Goal: Task Accomplishment & Management: Manage account settings

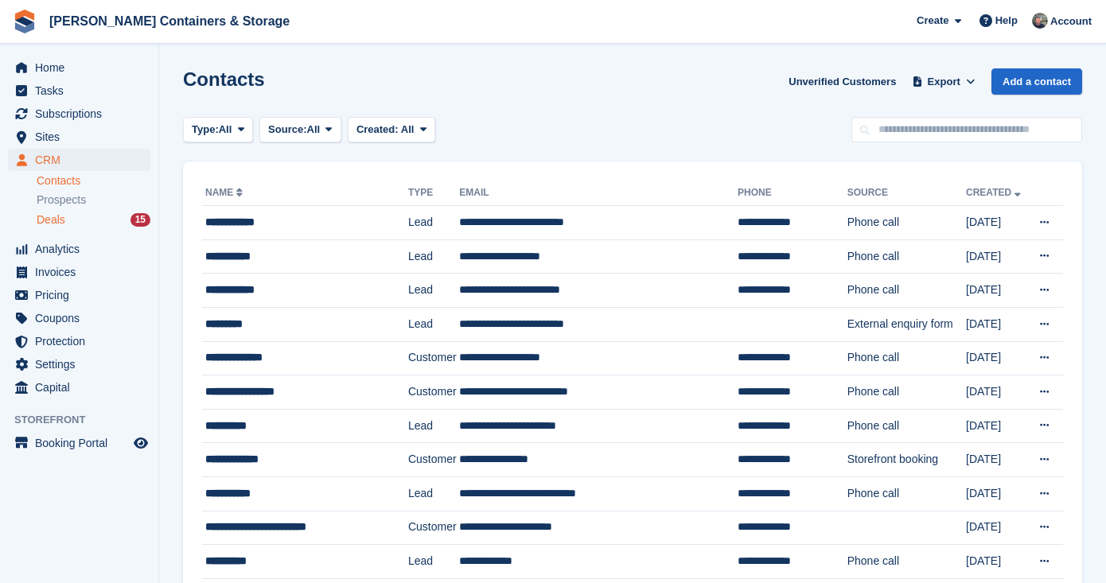
click at [70, 220] on div "Deals 15" at bounding box center [94, 220] width 114 height 15
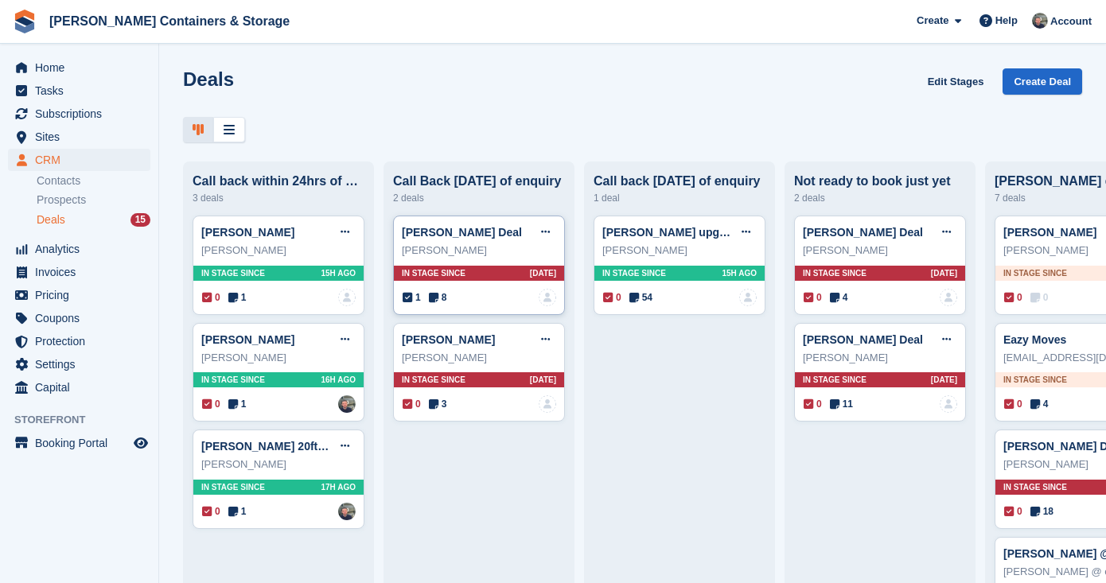
click at [437, 297] on icon at bounding box center [434, 297] width 10 height 11
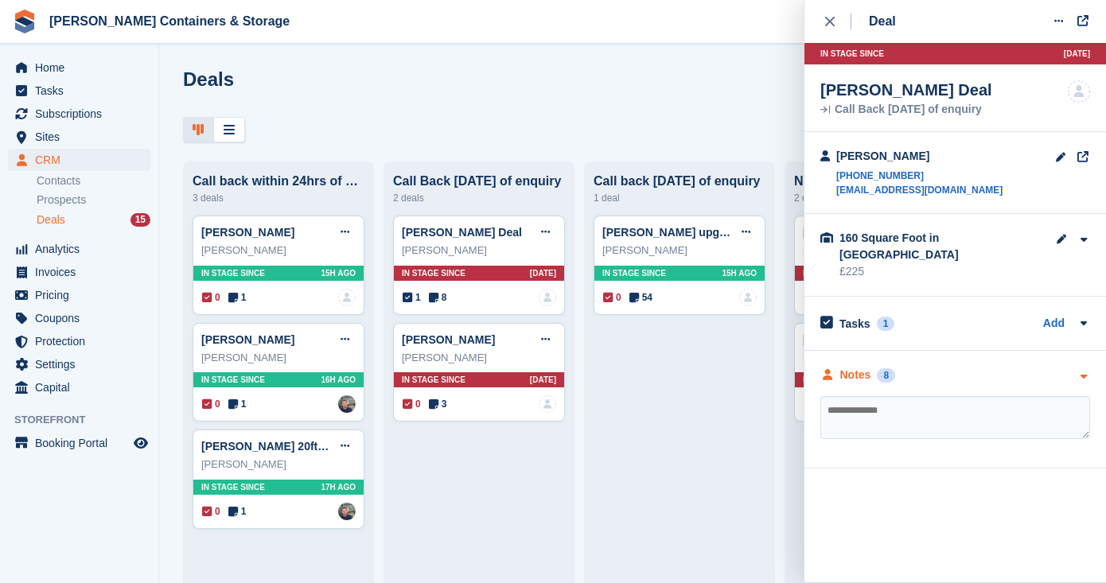
click at [864, 367] on div "Notes" at bounding box center [856, 375] width 31 height 17
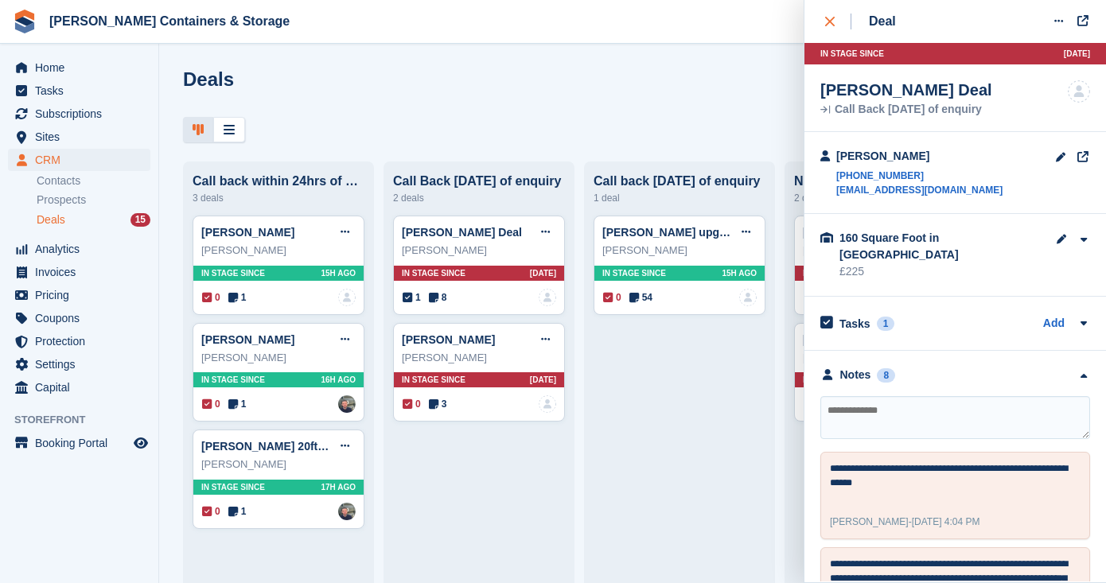
click at [839, 21] on div "close" at bounding box center [838, 22] width 26 height 16
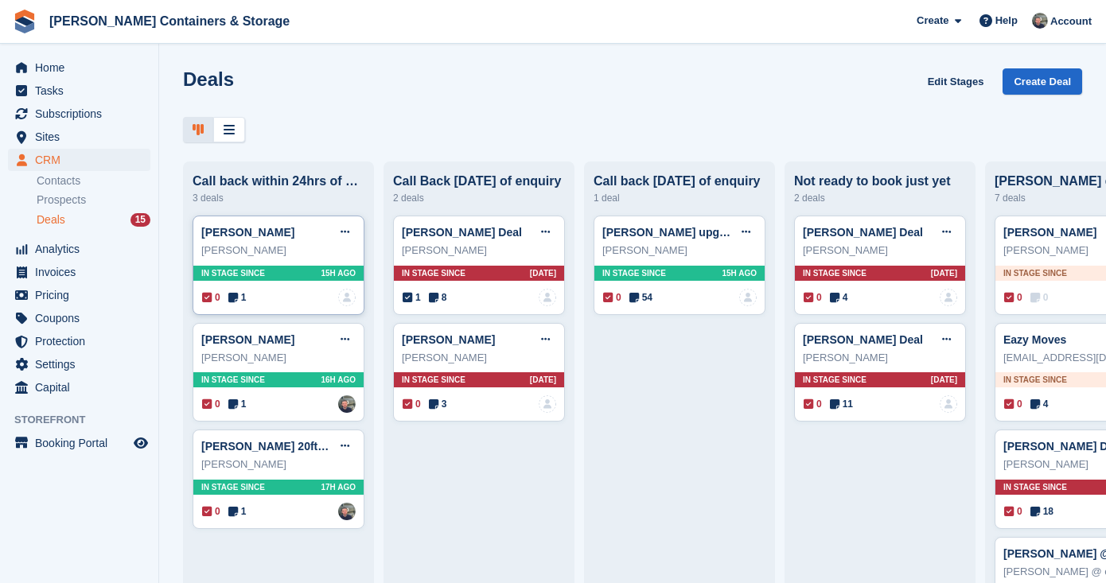
click at [236, 294] on icon at bounding box center [233, 297] width 10 height 11
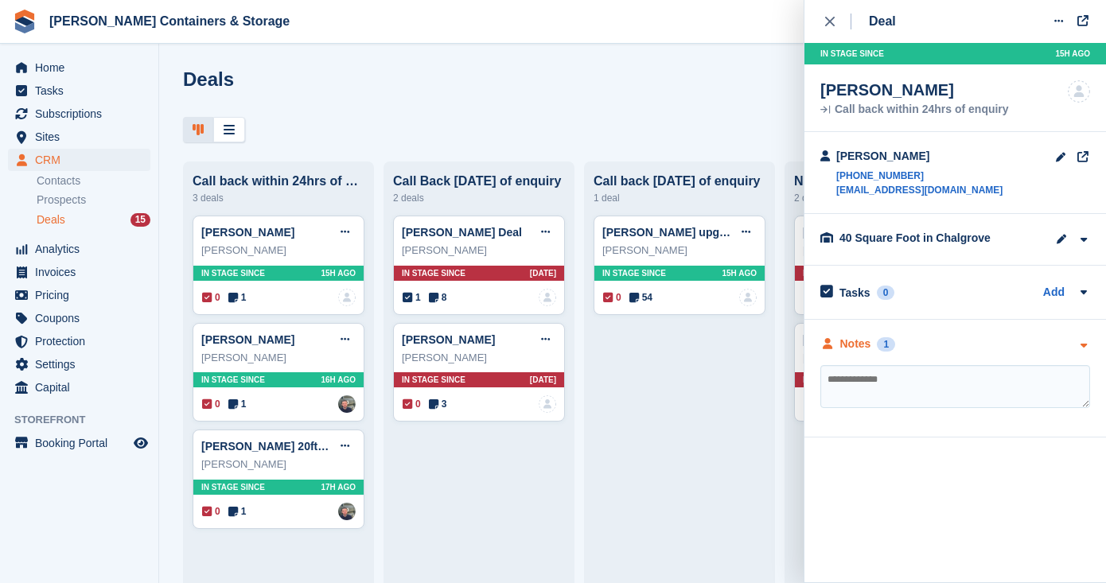
click at [850, 347] on div "Notes" at bounding box center [856, 344] width 31 height 17
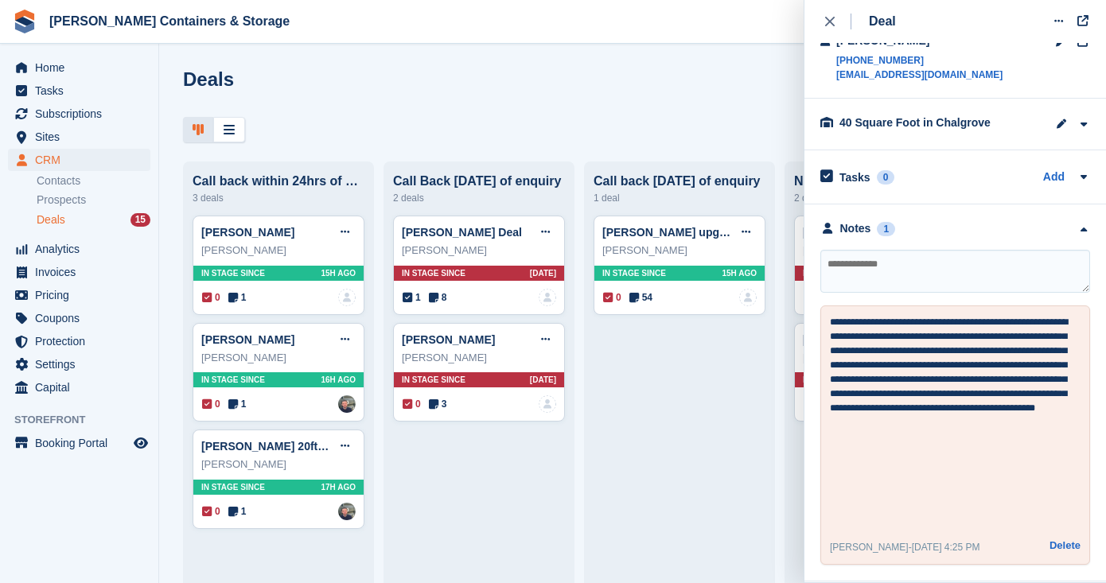
scroll to position [115, 0]
click at [240, 399] on span "1" at bounding box center [237, 404] width 18 height 14
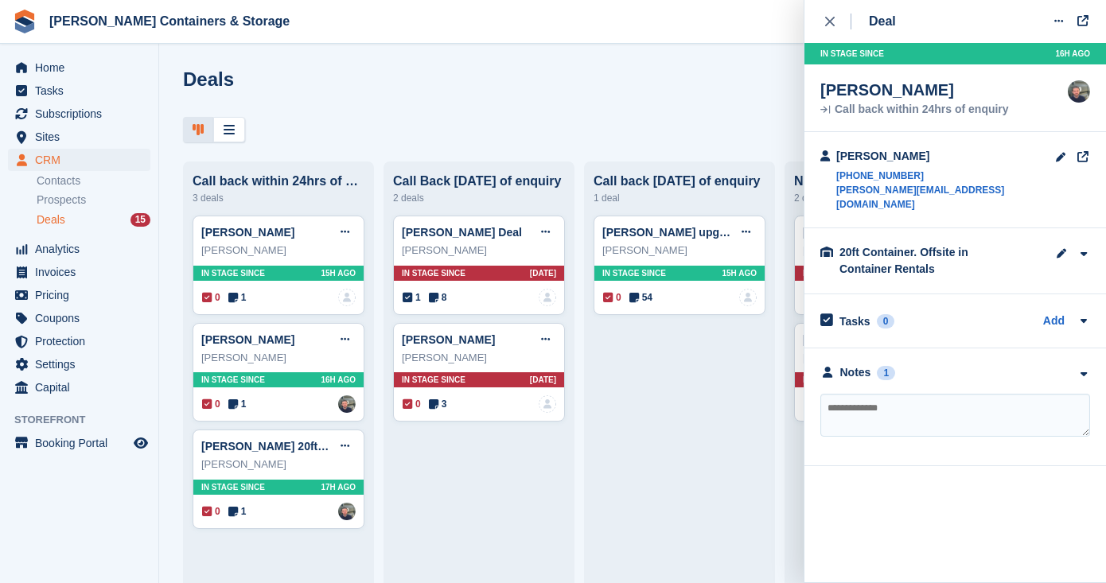
click at [881, 349] on div "**********" at bounding box center [956, 408] width 302 height 118
click at [876, 365] on div "Notes 1" at bounding box center [858, 373] width 75 height 17
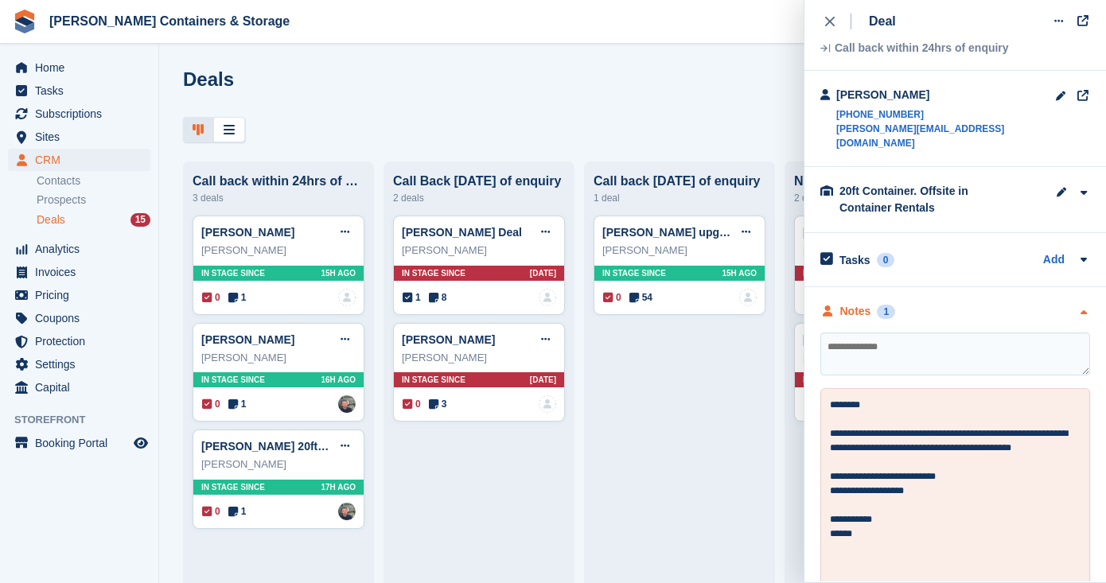
scroll to position [149, 0]
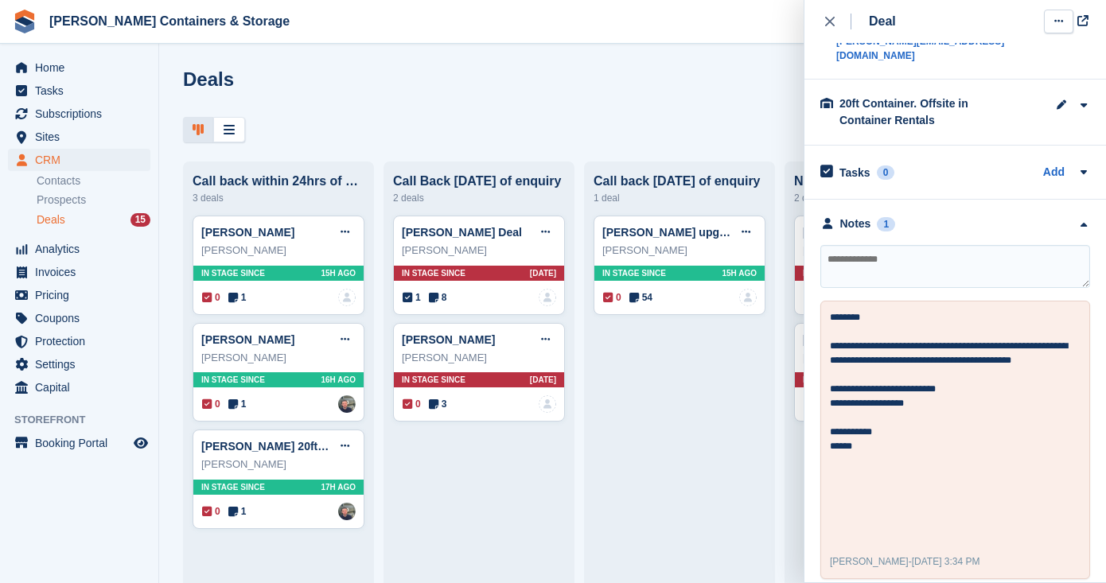
click at [1066, 21] on button at bounding box center [1058, 22] width 29 height 24
click at [988, 53] on p "Edit deal" at bounding box center [997, 52] width 138 height 21
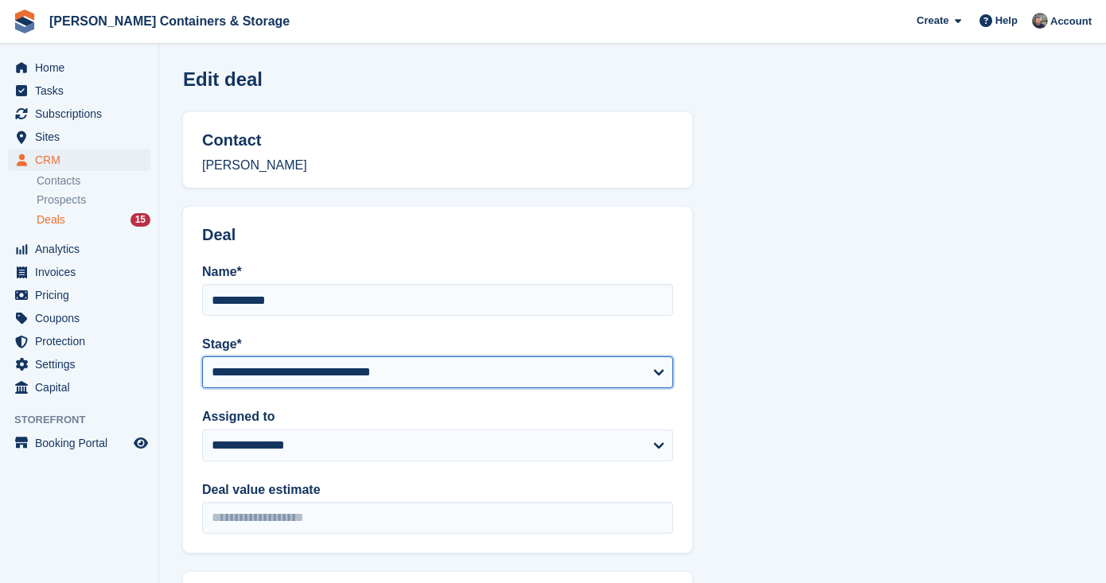
select select "****"
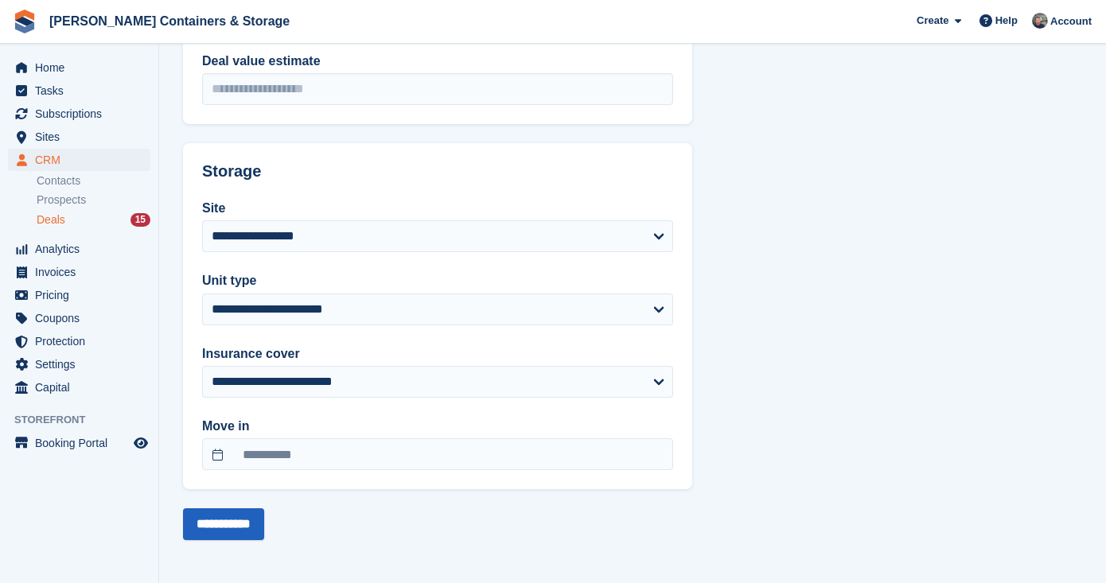
click at [235, 516] on input "**********" at bounding box center [223, 525] width 81 height 32
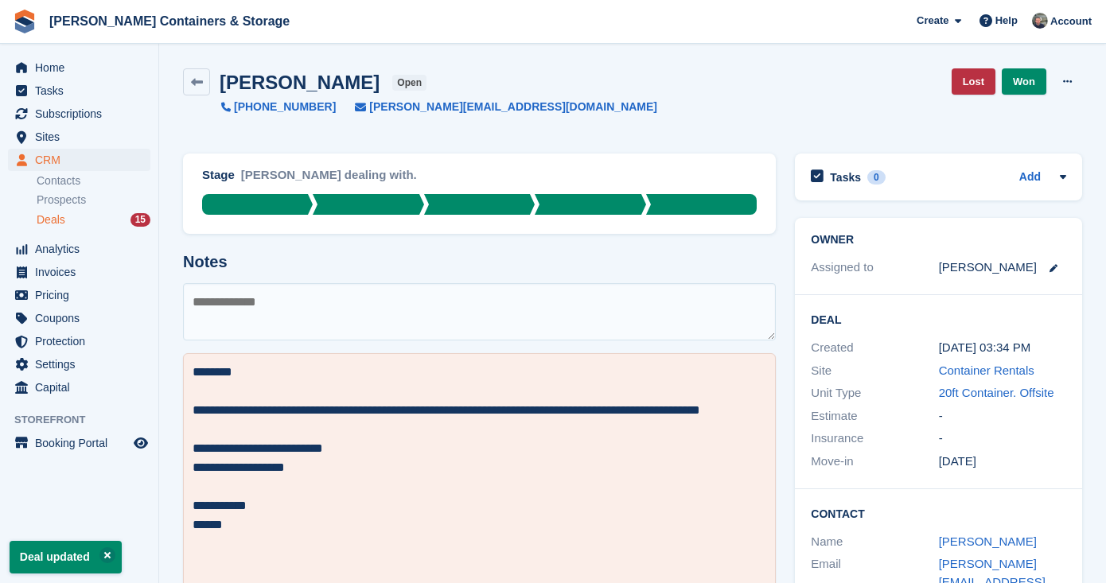
click at [91, 215] on div "Deals 15" at bounding box center [94, 220] width 114 height 15
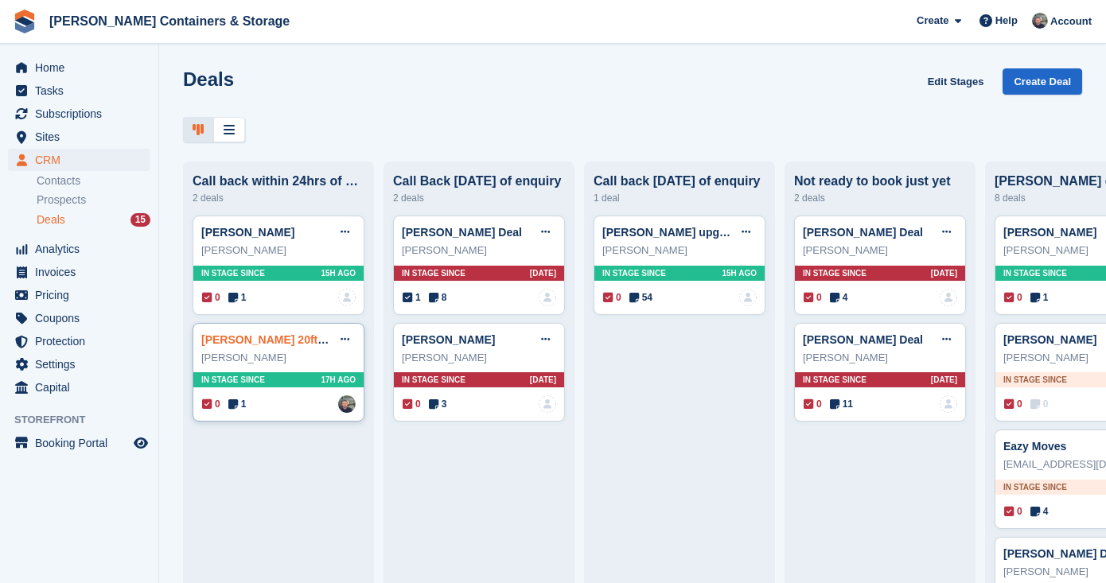
click at [258, 336] on link "[PERSON_NAME] 20ft offsite" at bounding box center [277, 340] width 153 height 13
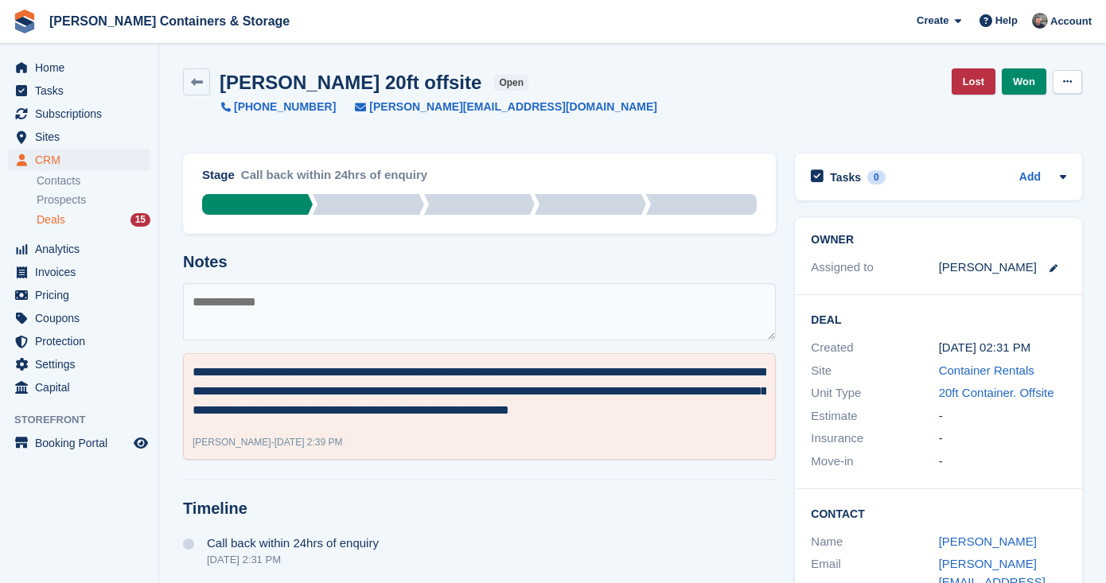
click at [1063, 89] on button at bounding box center [1067, 82] width 29 height 24
click at [1032, 119] on p "Edit Deal" at bounding box center [1006, 113] width 138 height 21
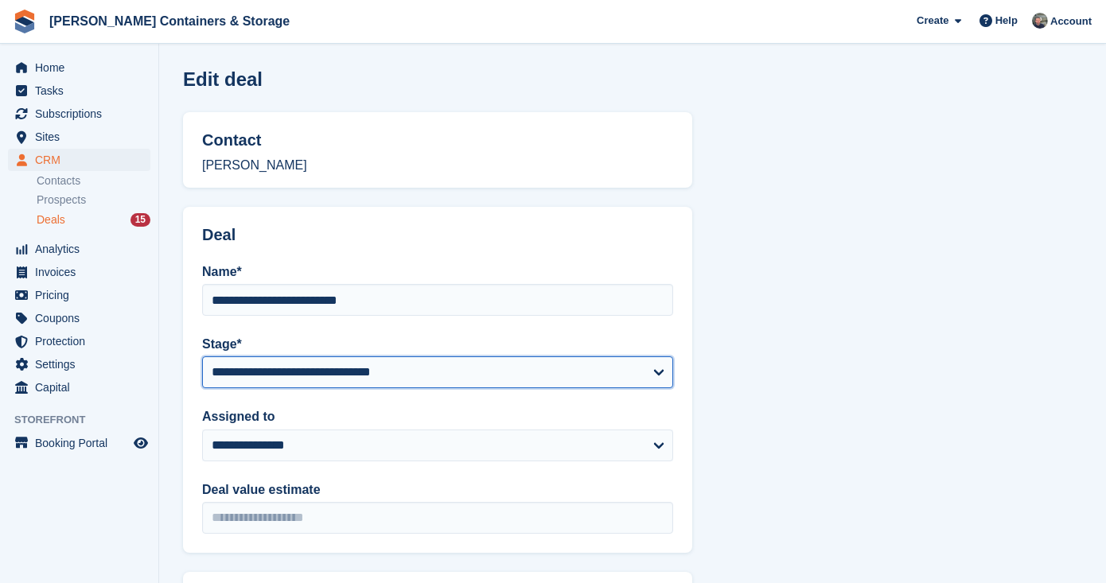
select select "****"
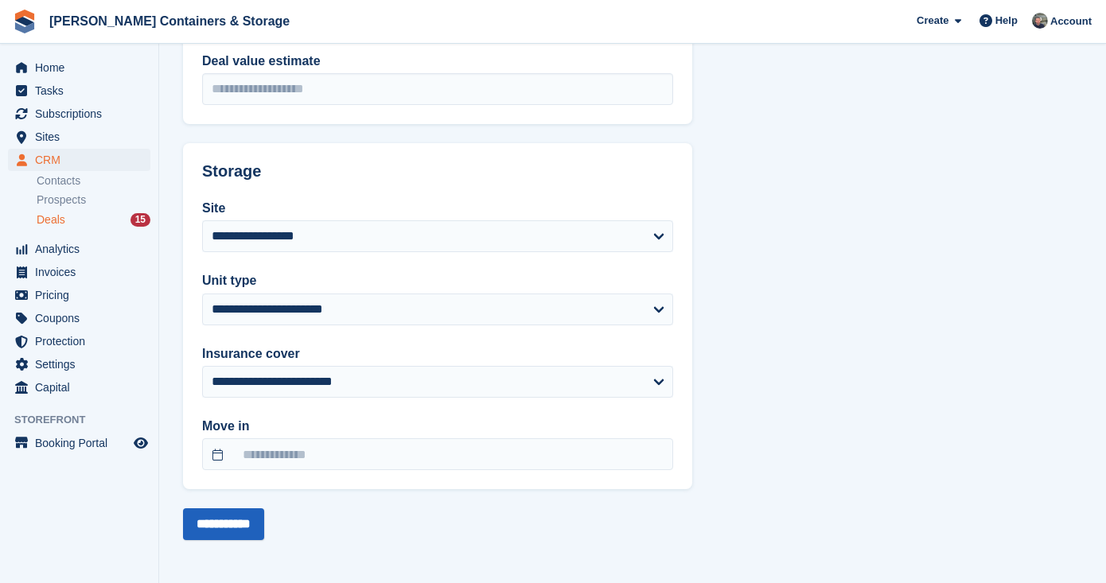
click at [206, 517] on input "**********" at bounding box center [223, 525] width 81 height 32
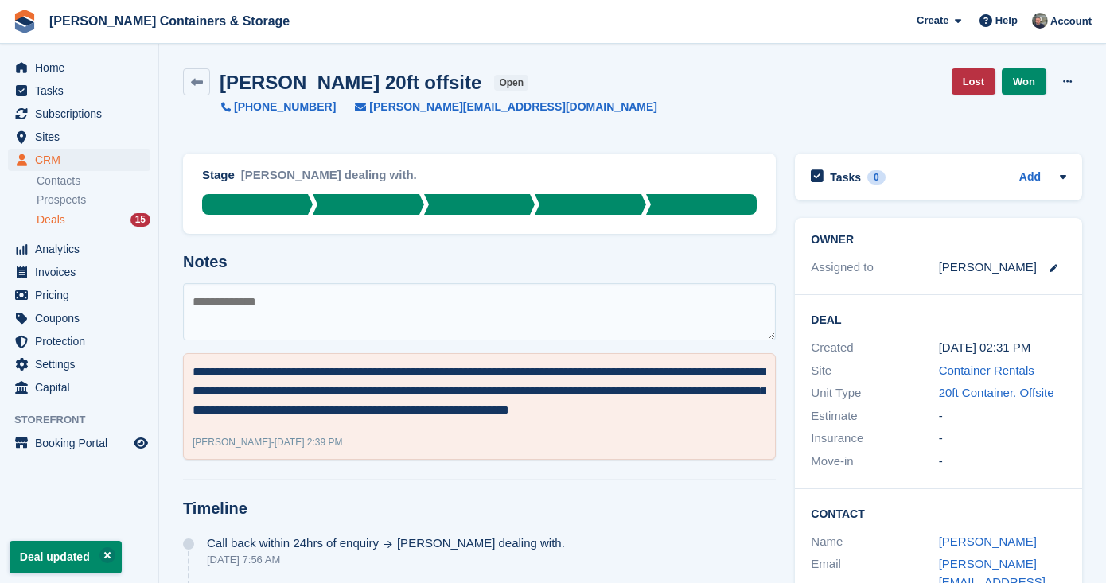
click at [55, 220] on span "Deals" at bounding box center [51, 220] width 29 height 15
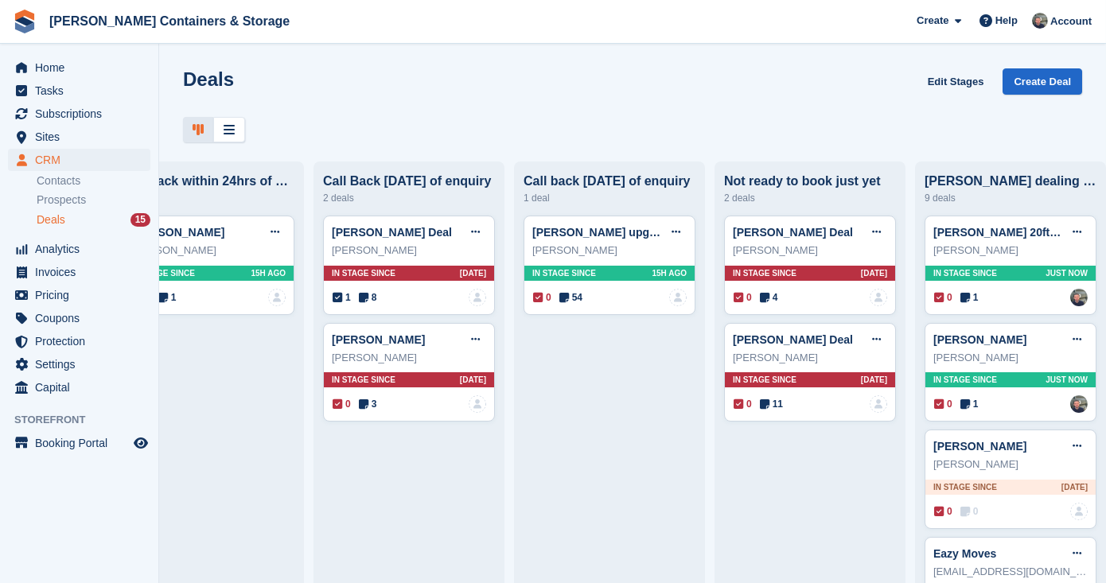
scroll to position [122, 0]
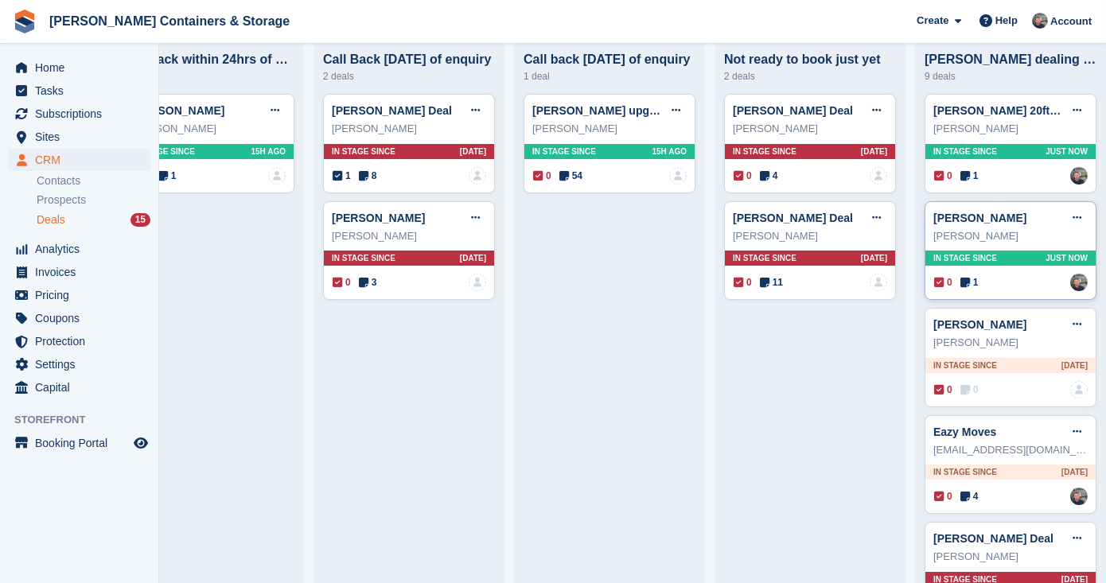
click at [970, 287] on icon at bounding box center [966, 282] width 10 height 11
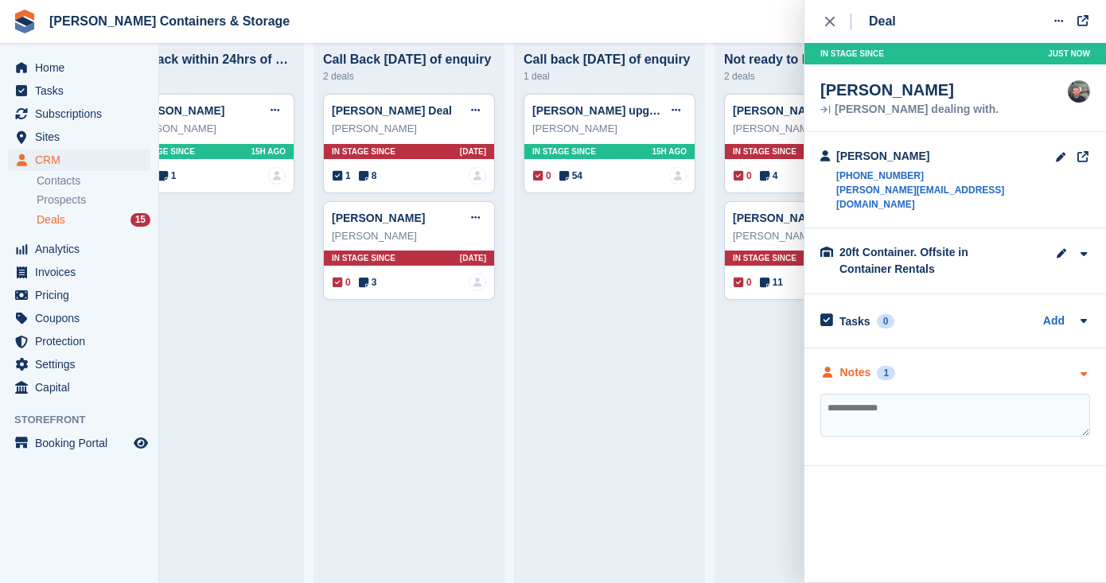
click at [851, 365] on div "Notes" at bounding box center [856, 373] width 31 height 17
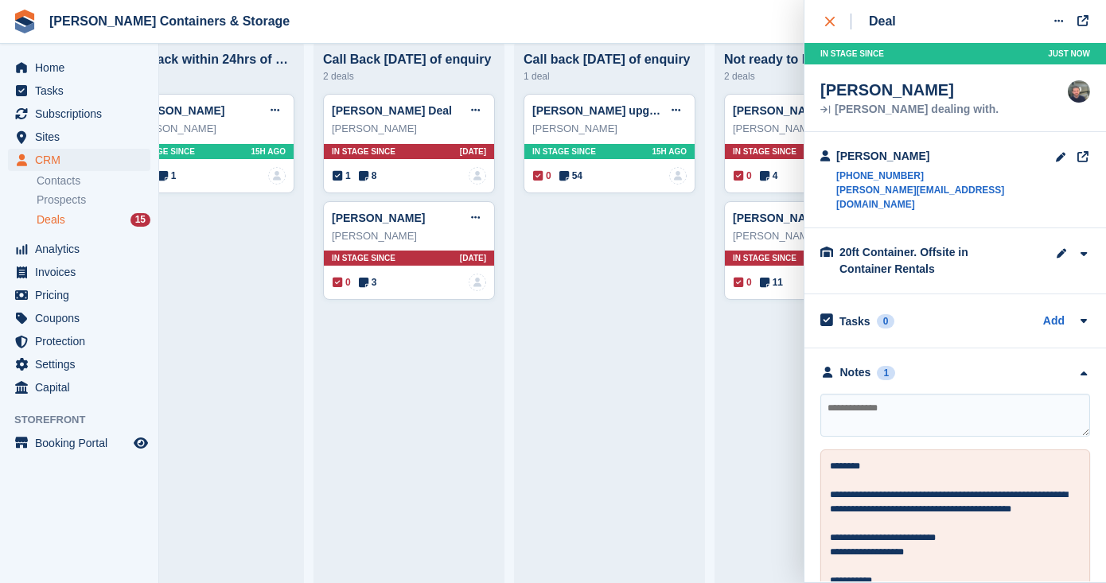
click at [834, 22] on icon "close" at bounding box center [830, 22] width 10 height 10
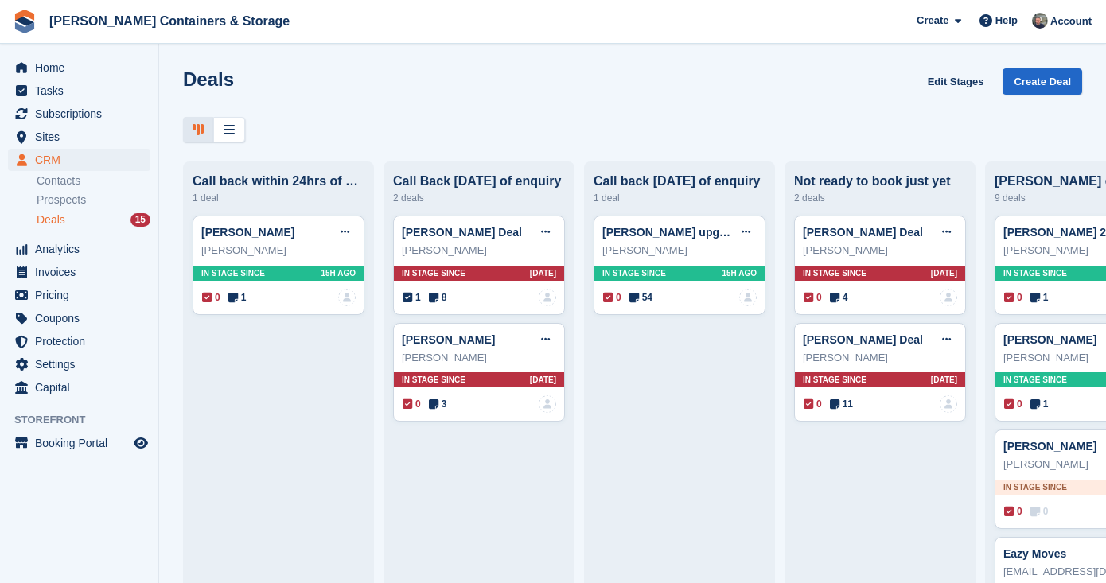
scroll to position [0, 0]
click at [673, 229] on link "[PERSON_NAME] upgrade from 10ft to 20ft unit ETA [DATE]" at bounding box center [760, 232] width 315 height 13
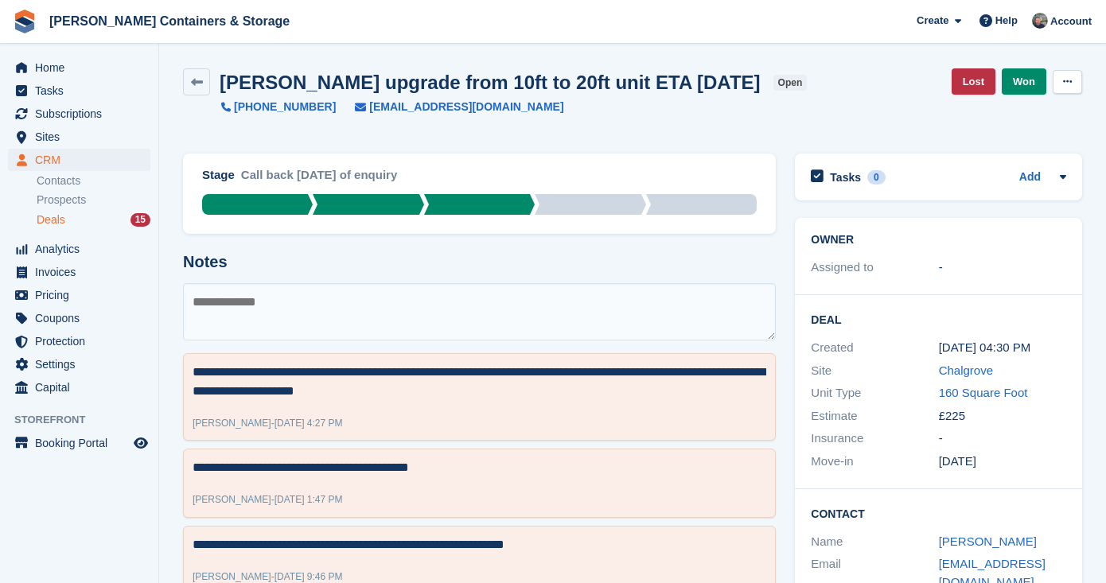
click at [1079, 82] on button at bounding box center [1067, 82] width 29 height 24
click at [1024, 119] on p "Edit Deal" at bounding box center [1006, 113] width 138 height 21
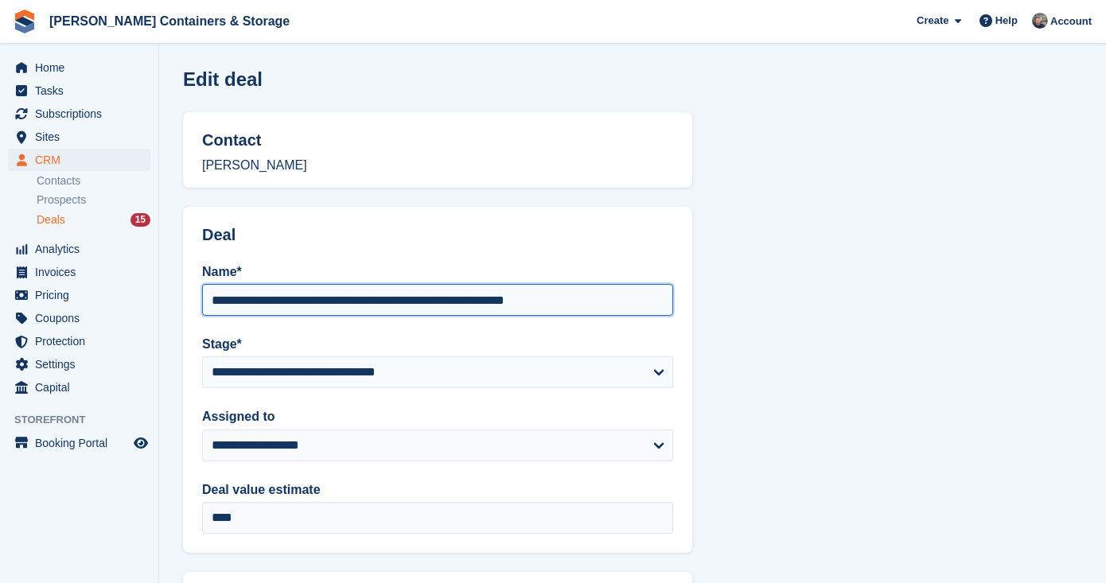
drag, startPoint x: 291, startPoint y: 294, endPoint x: 624, endPoint y: 302, distance: 333.6
click at [624, 302] on input "**********" at bounding box center [437, 300] width 471 height 32
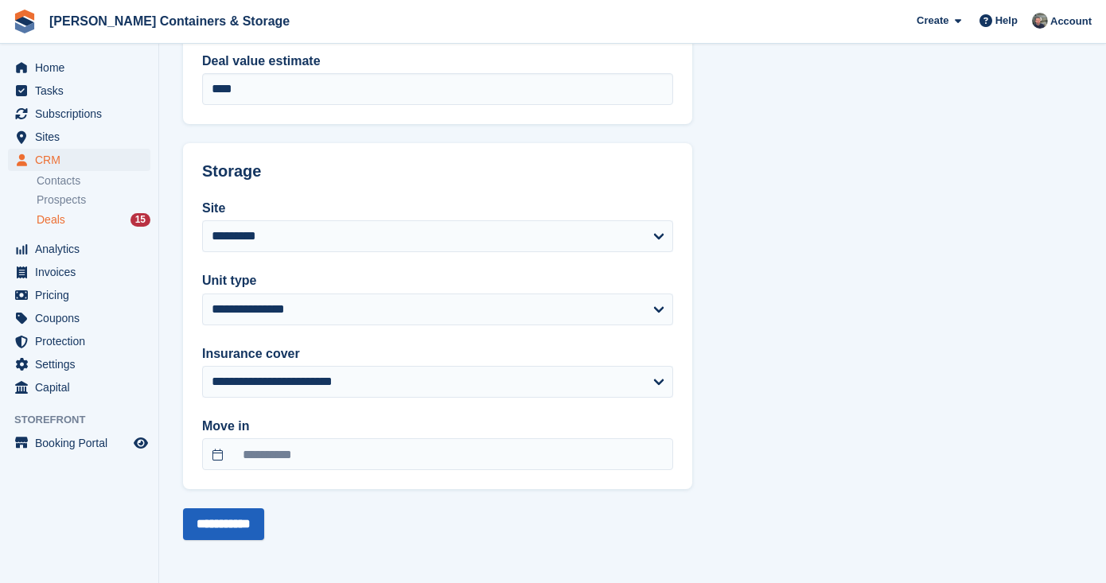
scroll to position [428, 0]
type input "**********"
click at [247, 532] on input "**********" at bounding box center [223, 525] width 81 height 32
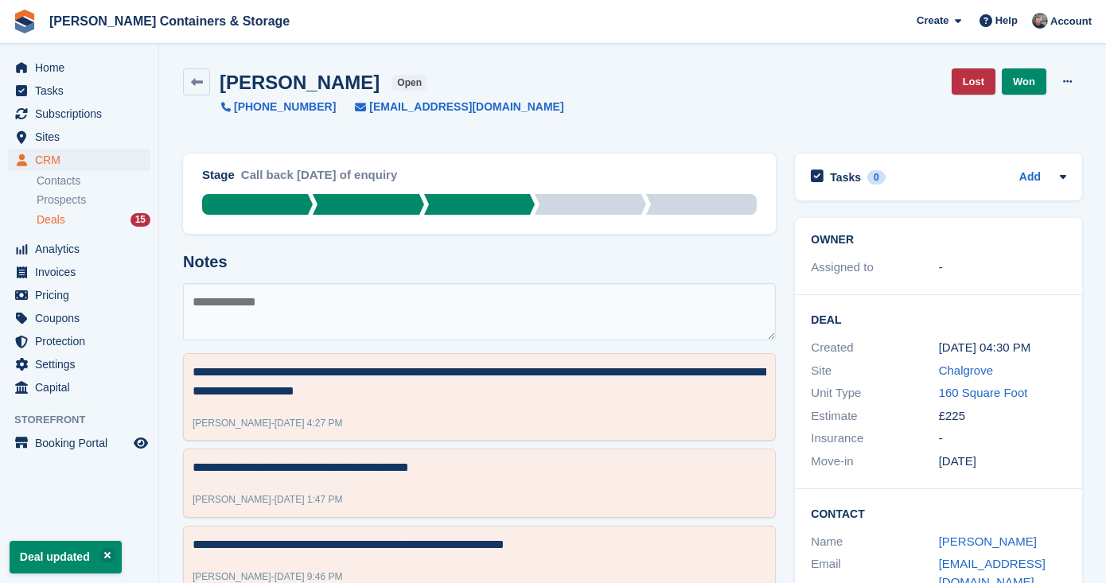
click at [45, 220] on span "Deals" at bounding box center [51, 220] width 29 height 15
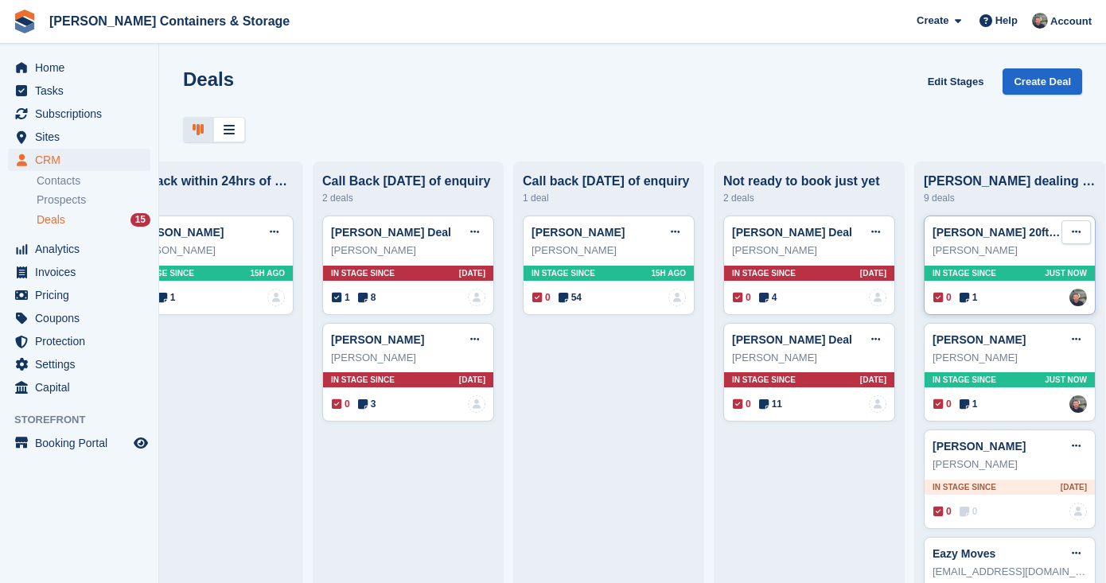
scroll to position [0, 70]
click at [1073, 228] on icon at bounding box center [1077, 232] width 9 height 10
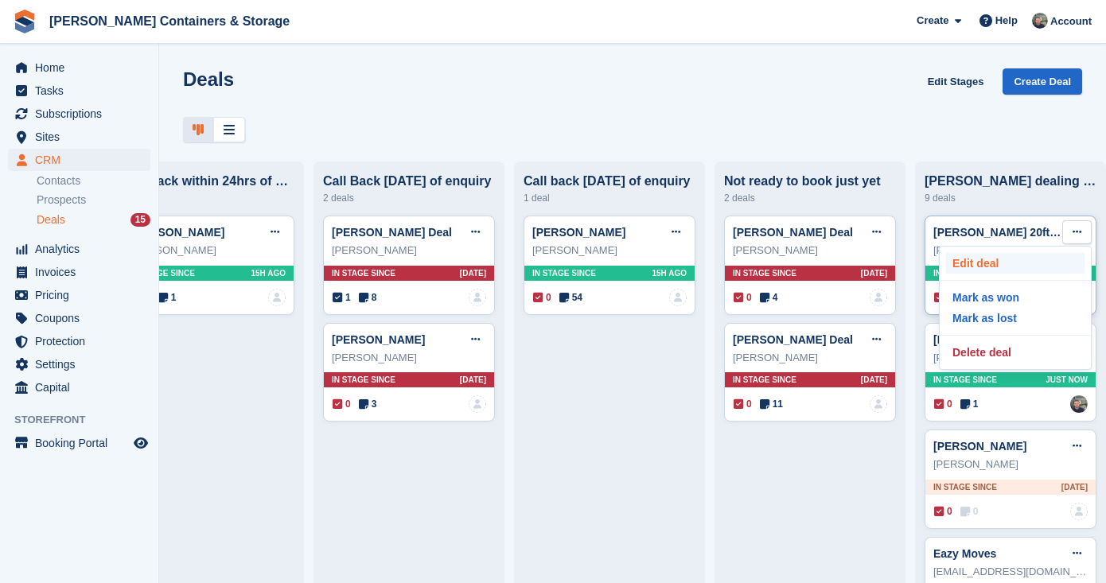
click at [1019, 270] on p "Edit deal" at bounding box center [1015, 263] width 138 height 21
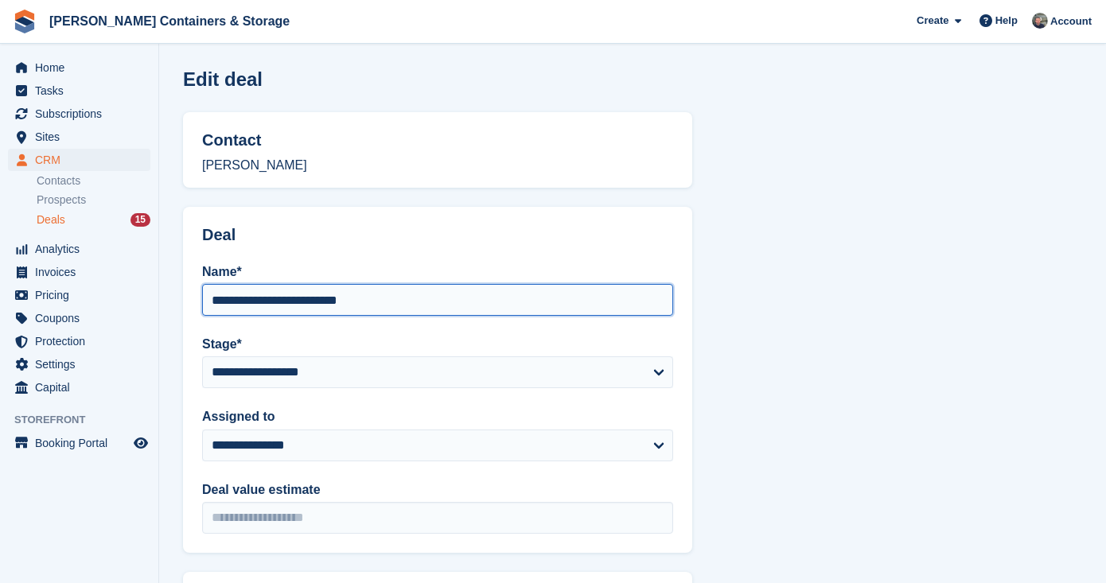
drag, startPoint x: 287, startPoint y: 295, endPoint x: 505, endPoint y: 304, distance: 218.3
click at [505, 304] on input "**********" at bounding box center [437, 300] width 471 height 32
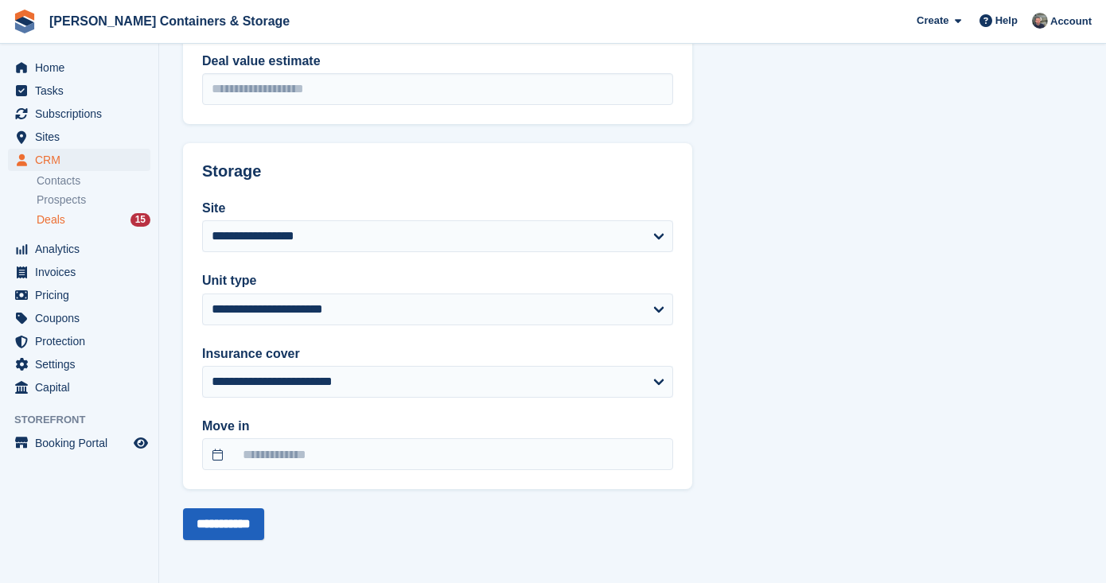
type input "**********"
click at [249, 519] on input "**********" at bounding box center [223, 525] width 81 height 32
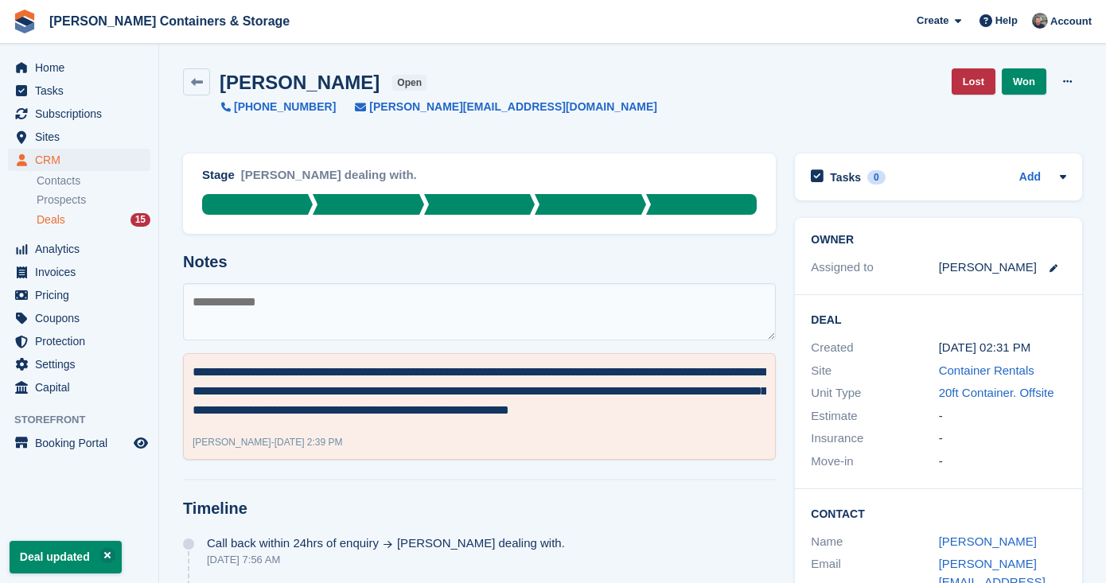
click at [76, 216] on div "Deals 15" at bounding box center [94, 220] width 114 height 15
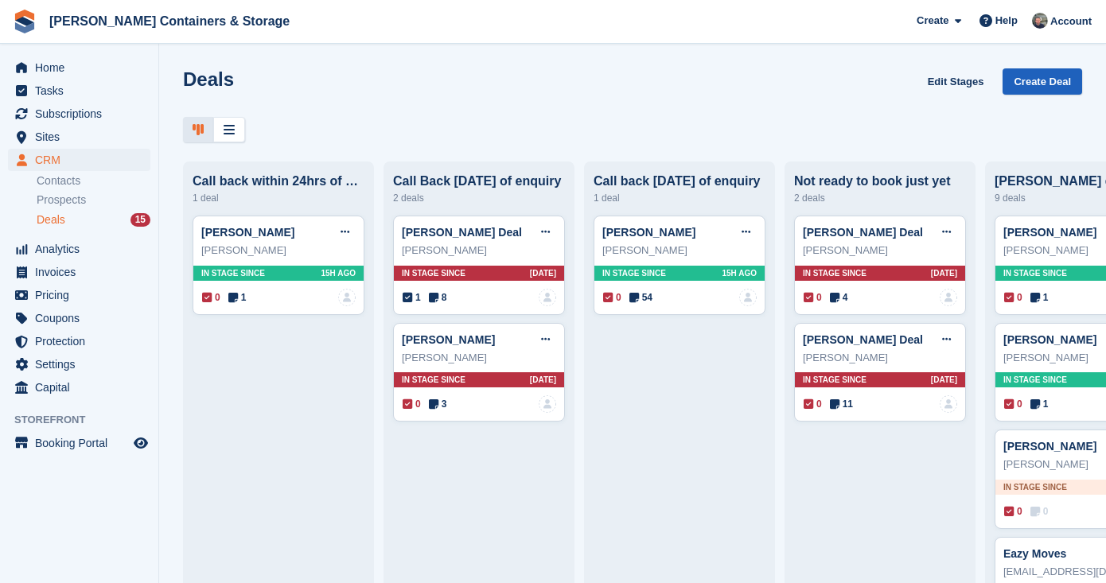
click at [1028, 93] on link "Create Deal" at bounding box center [1043, 81] width 80 height 26
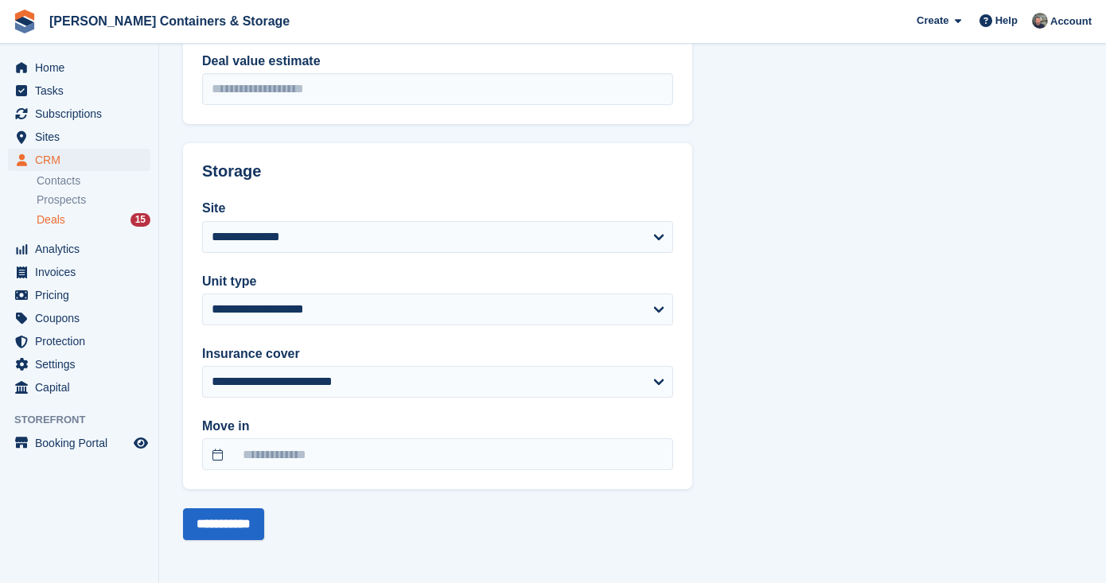
scroll to position [470, 0]
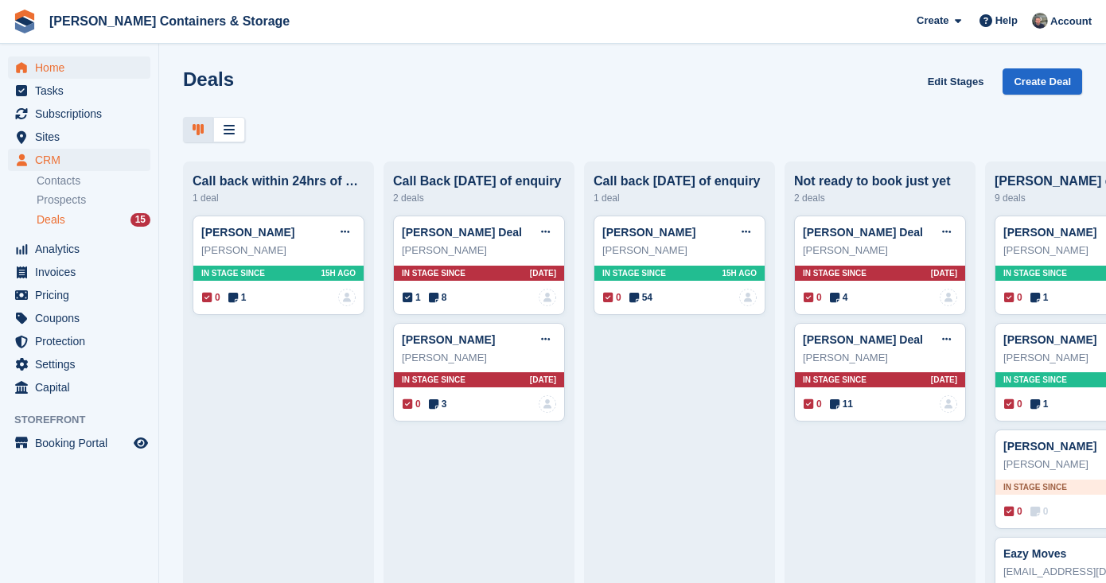
click at [80, 72] on span "Home" at bounding box center [83, 68] width 96 height 22
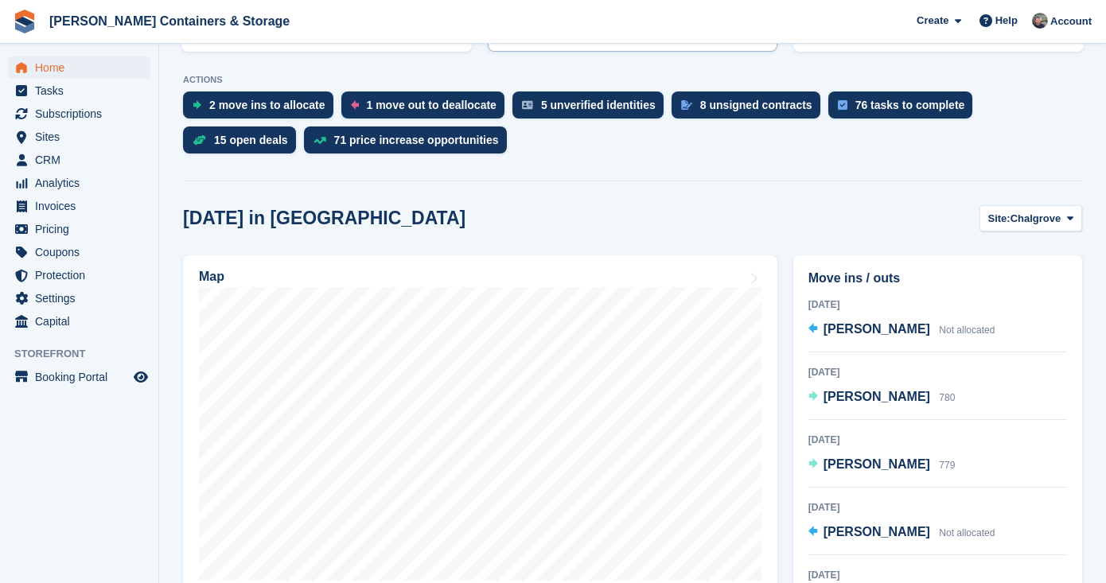
scroll to position [321, 0]
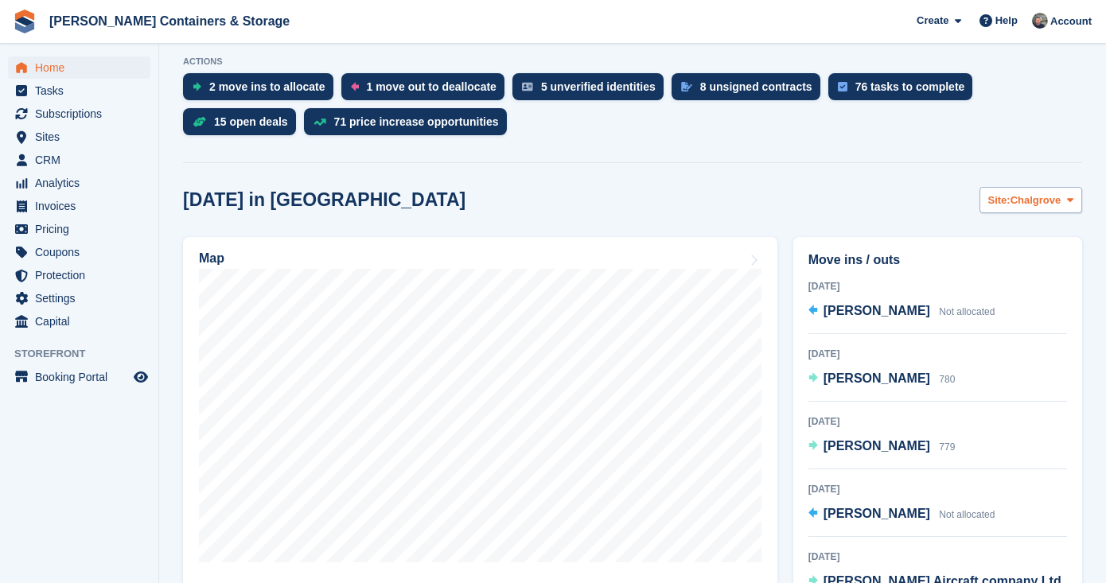
click at [1030, 196] on span "Chalgrove" at bounding box center [1036, 201] width 51 height 16
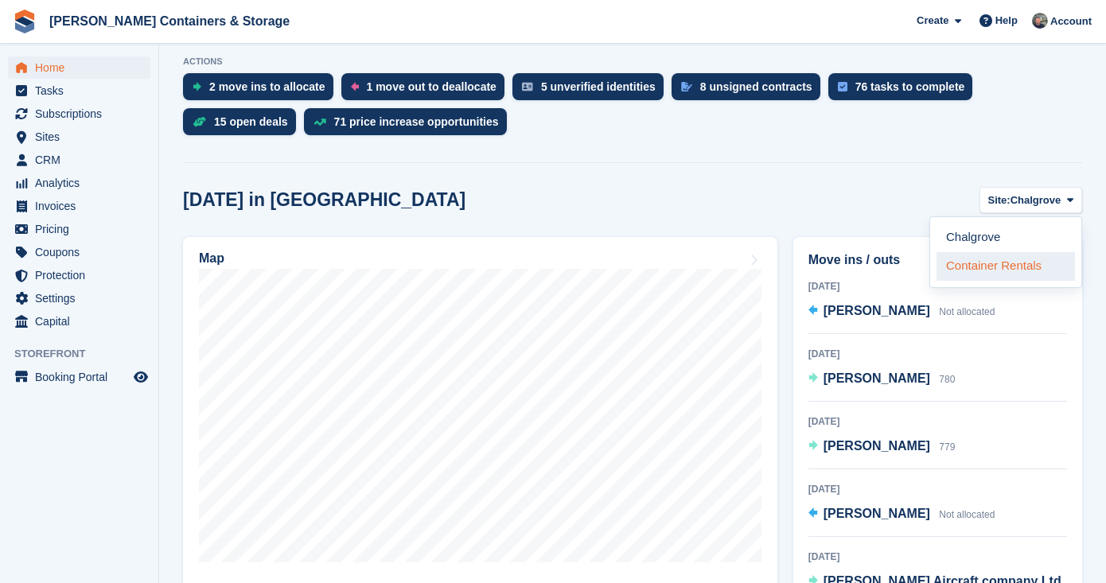
click at [993, 264] on link "Container Rentals" at bounding box center [1006, 266] width 138 height 29
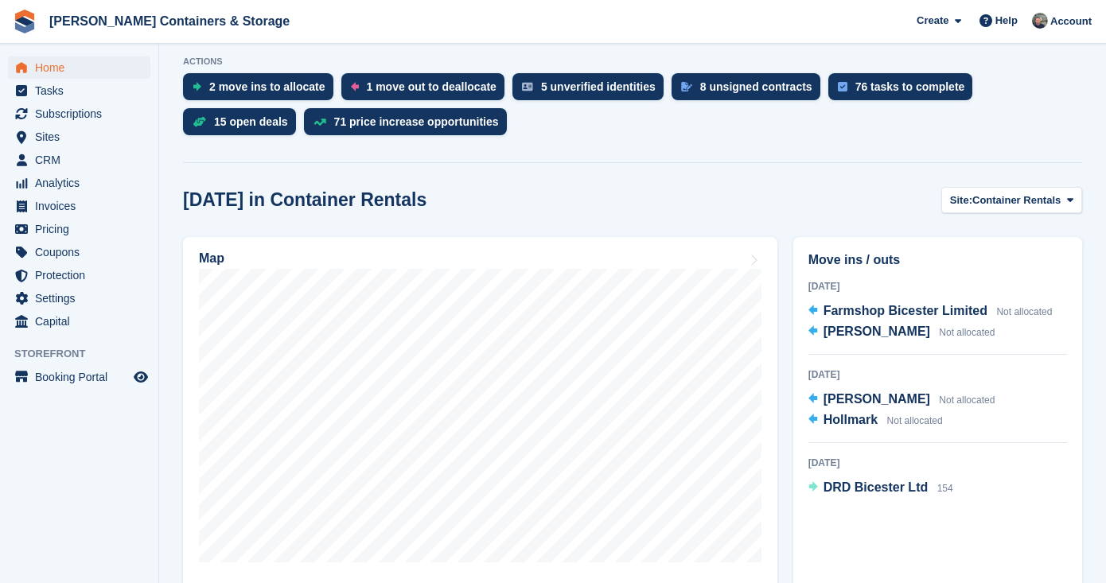
click at [97, 66] on span "Home" at bounding box center [83, 68] width 96 height 22
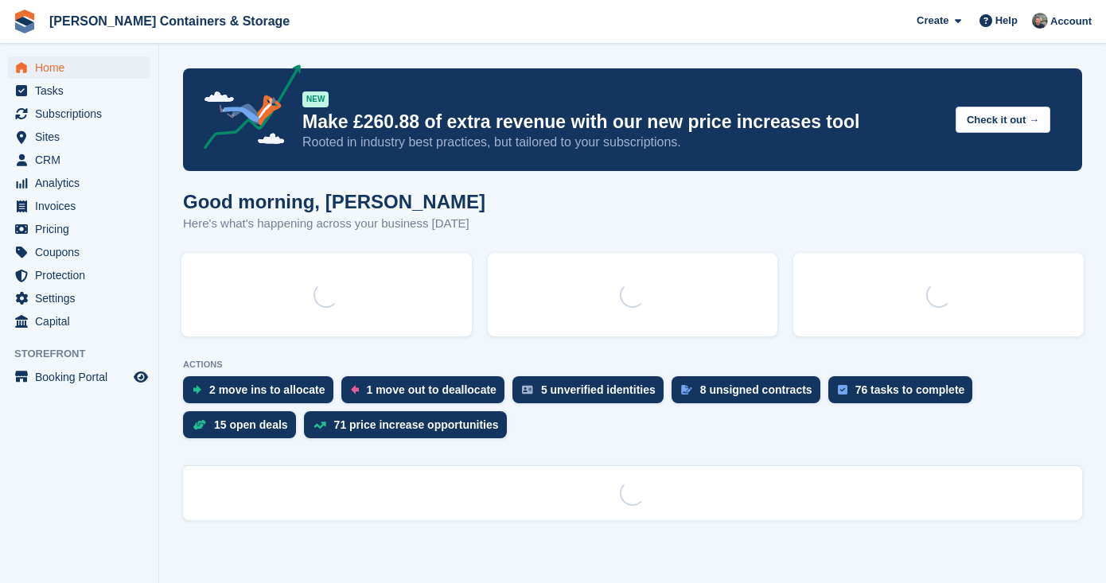
scroll to position [0, 0]
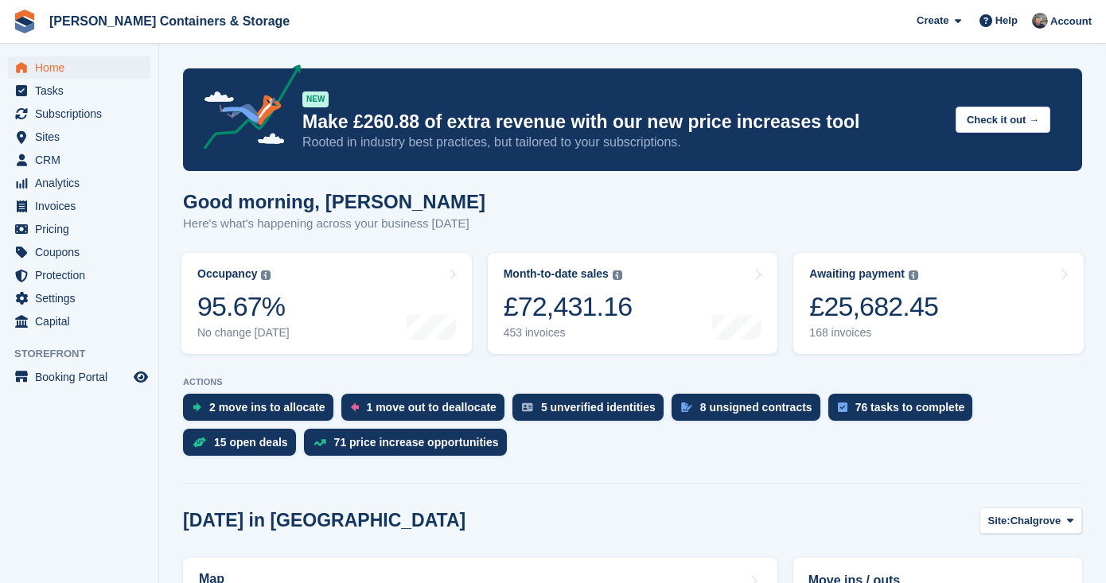
click at [753, 425] on link "8 unsigned contracts" at bounding box center [750, 411] width 157 height 35
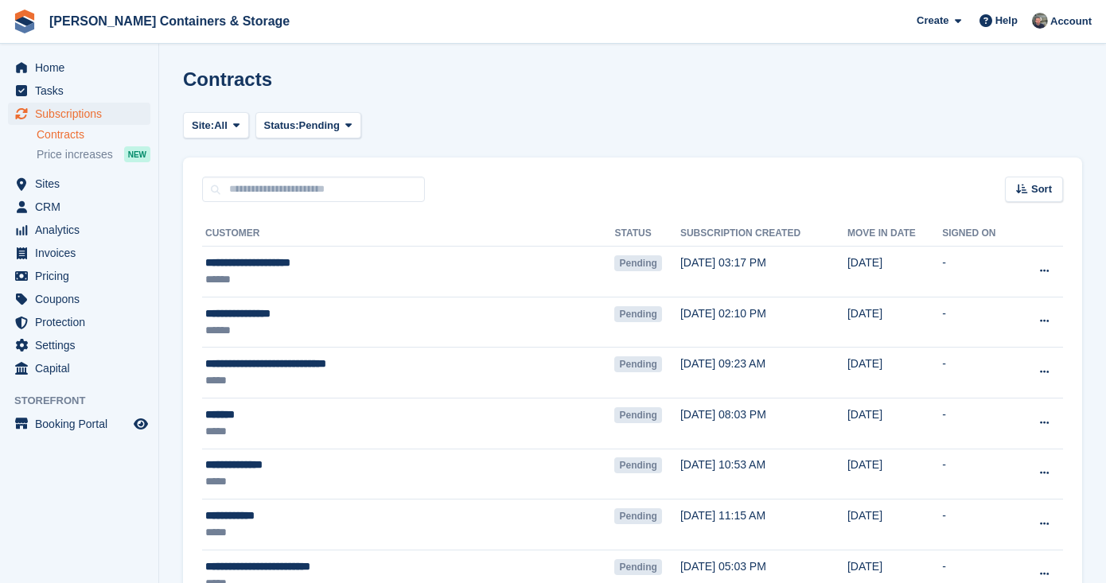
scroll to position [18, 0]
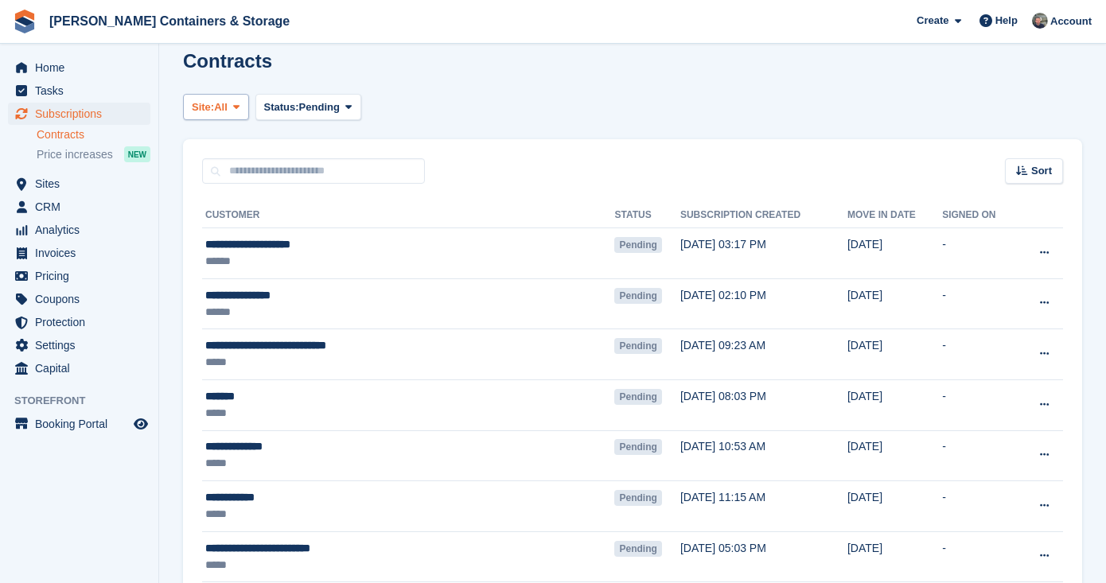
click at [245, 119] on button "Site: All" at bounding box center [216, 107] width 66 height 26
drag, startPoint x: 243, startPoint y: 170, endPoint x: 242, endPoint y: 146, distance: 24.7
click at [242, 146] on div "Chalgrove Container Rentals All" at bounding box center [259, 173] width 153 height 100
click at [242, 146] on link "Chalgrove" at bounding box center [259, 145] width 138 height 29
